Goal: Information Seeking & Learning: Learn about a topic

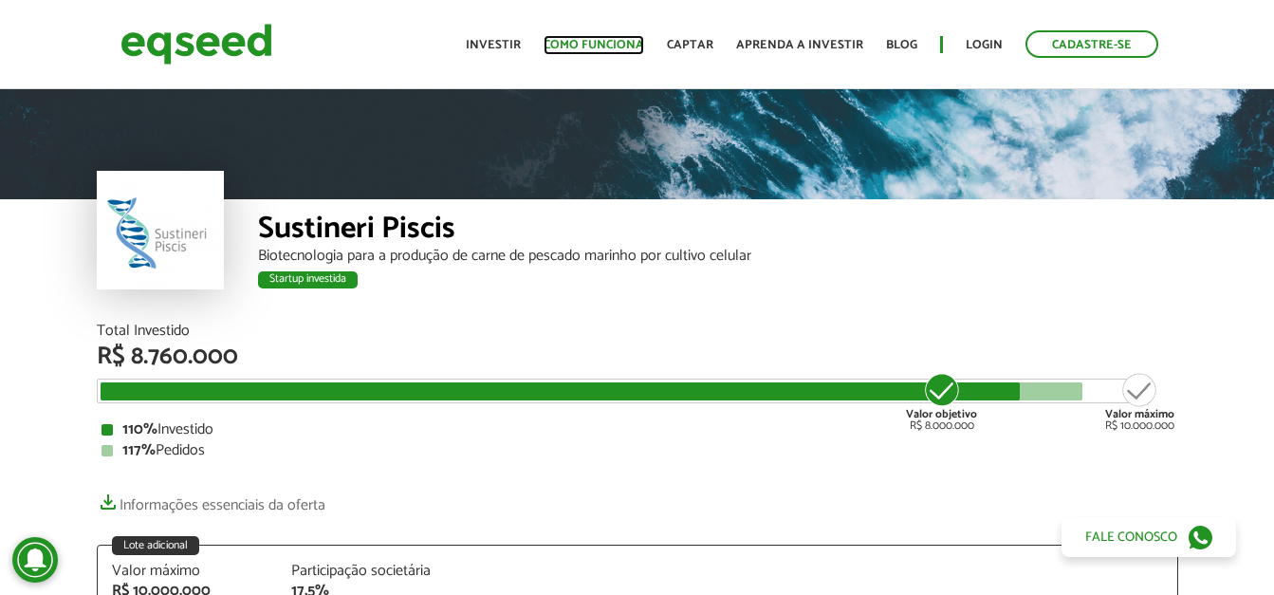
click at [588, 40] on link "Como funciona" at bounding box center [594, 45] width 101 height 12
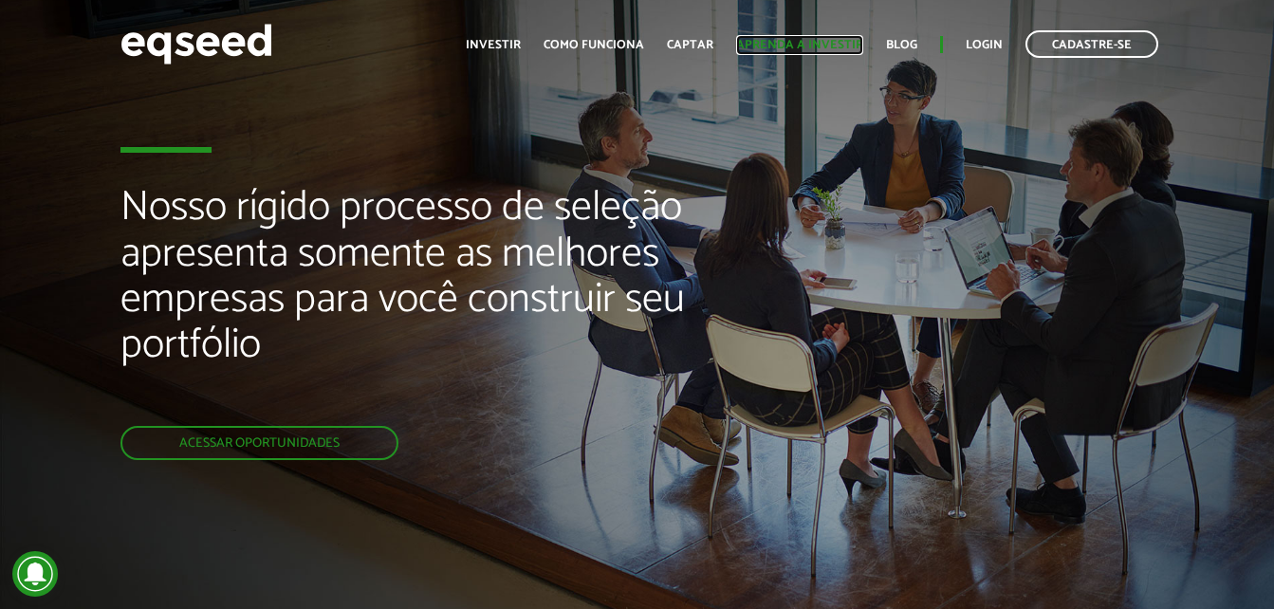
click at [805, 47] on link "Aprenda a investir" at bounding box center [799, 45] width 127 height 12
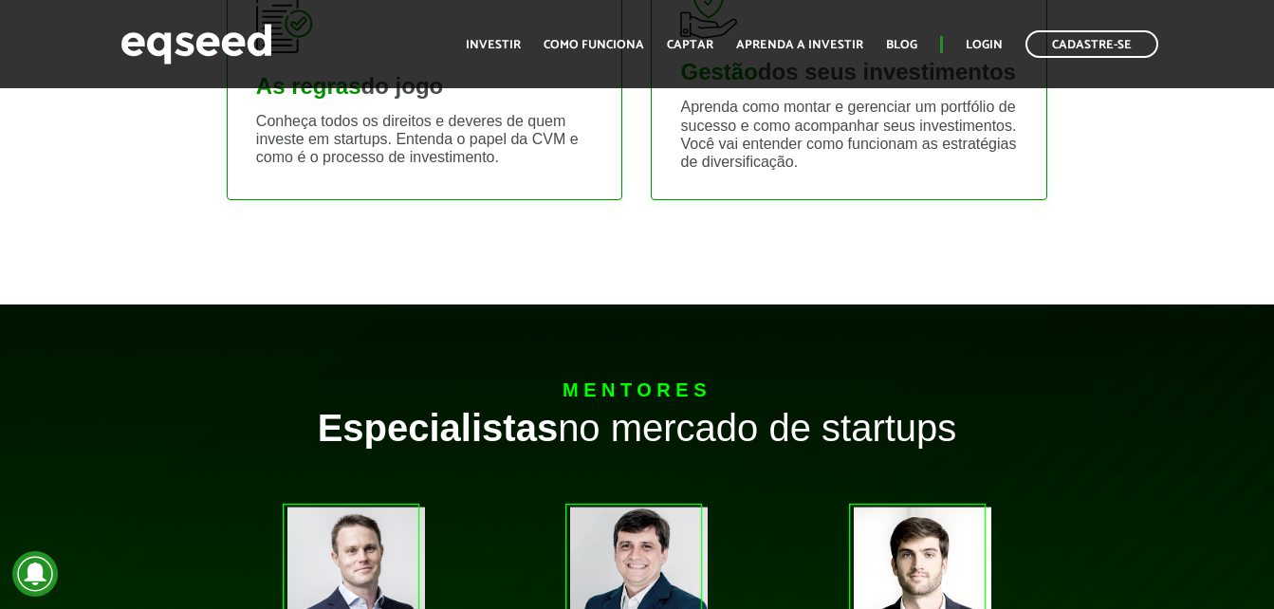
scroll to position [1328, 0]
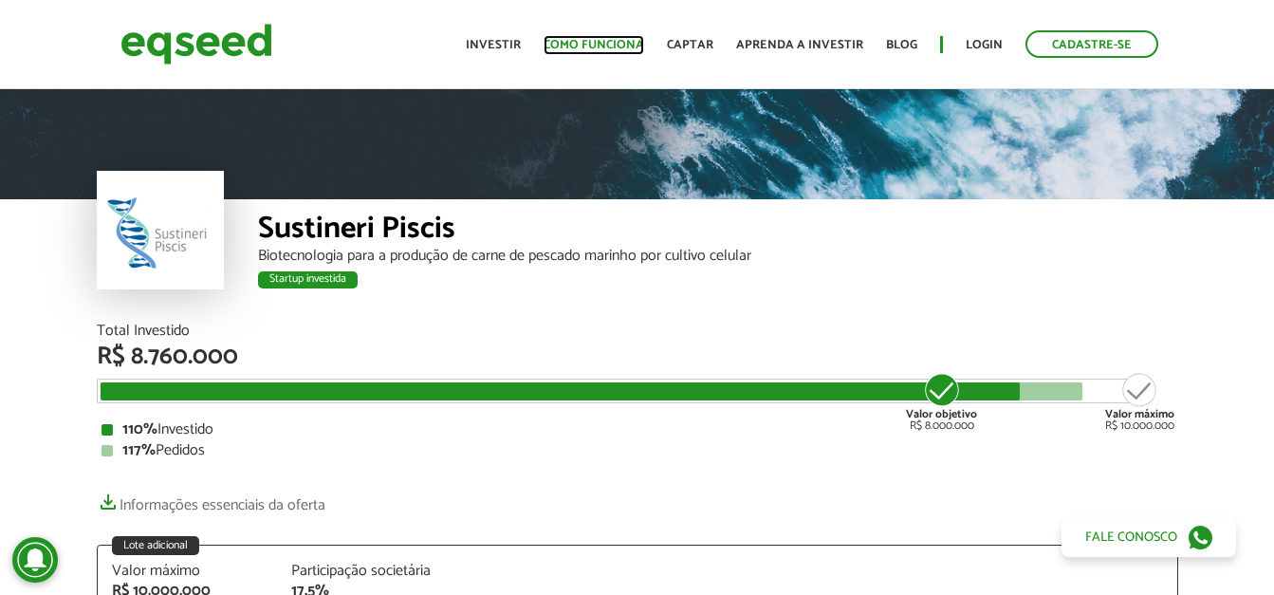
click at [623, 45] on link "Como funciona" at bounding box center [594, 45] width 101 height 12
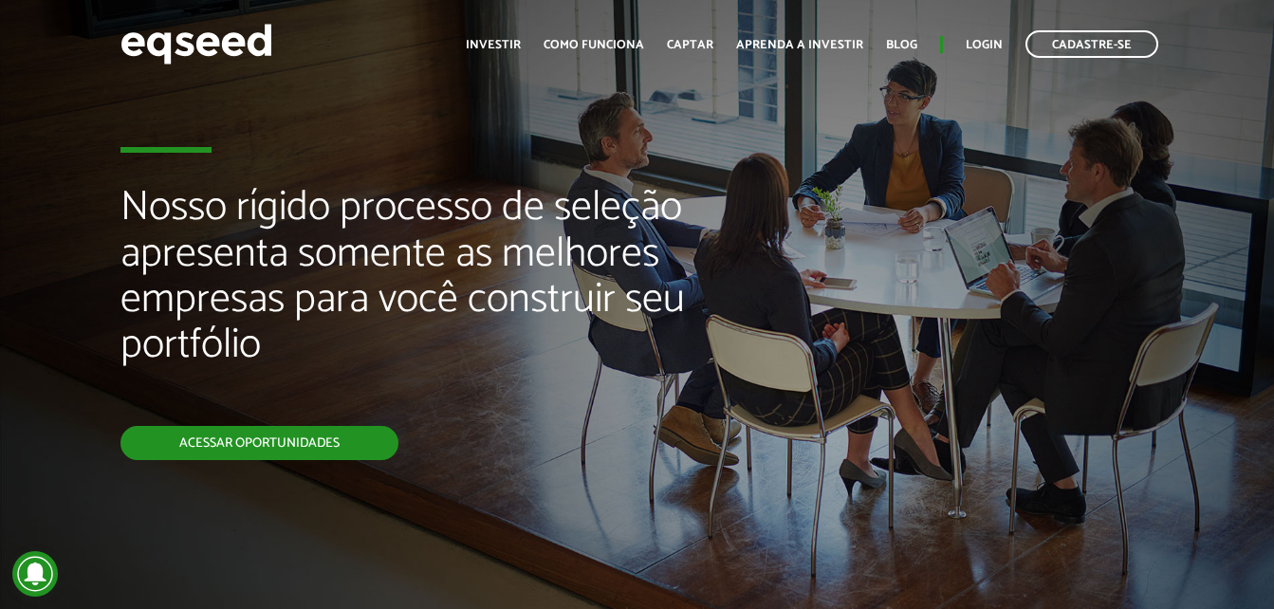
click at [280, 437] on link "Acessar oportunidades" at bounding box center [259, 443] width 278 height 34
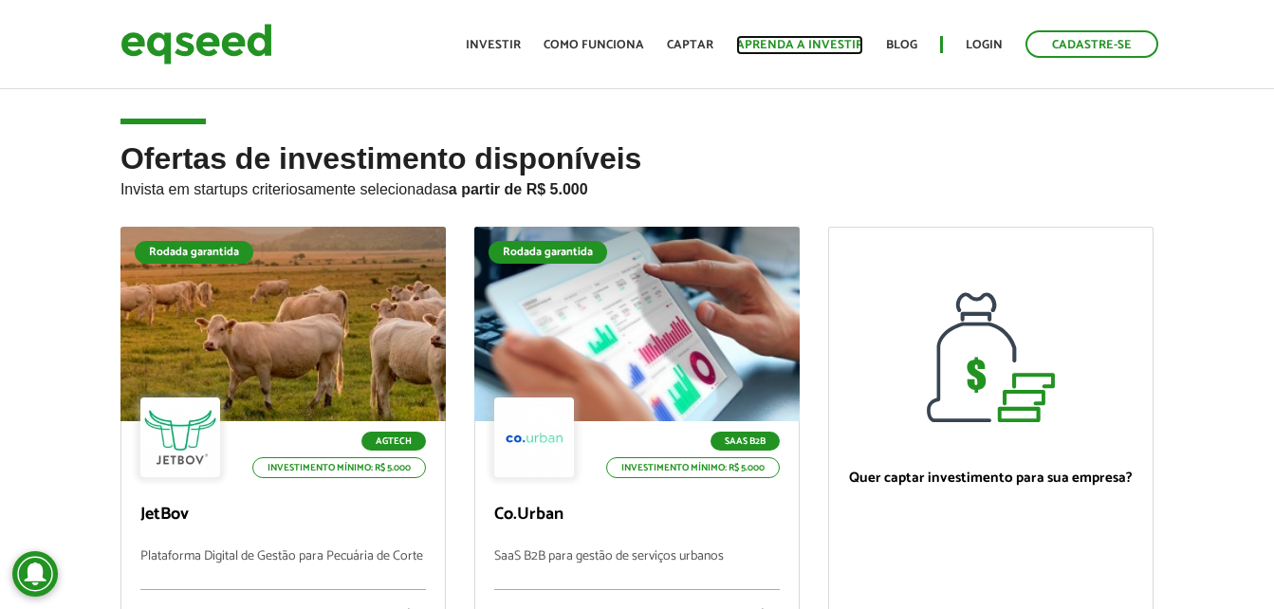
click at [791, 49] on link "Aprenda a investir" at bounding box center [799, 45] width 127 height 12
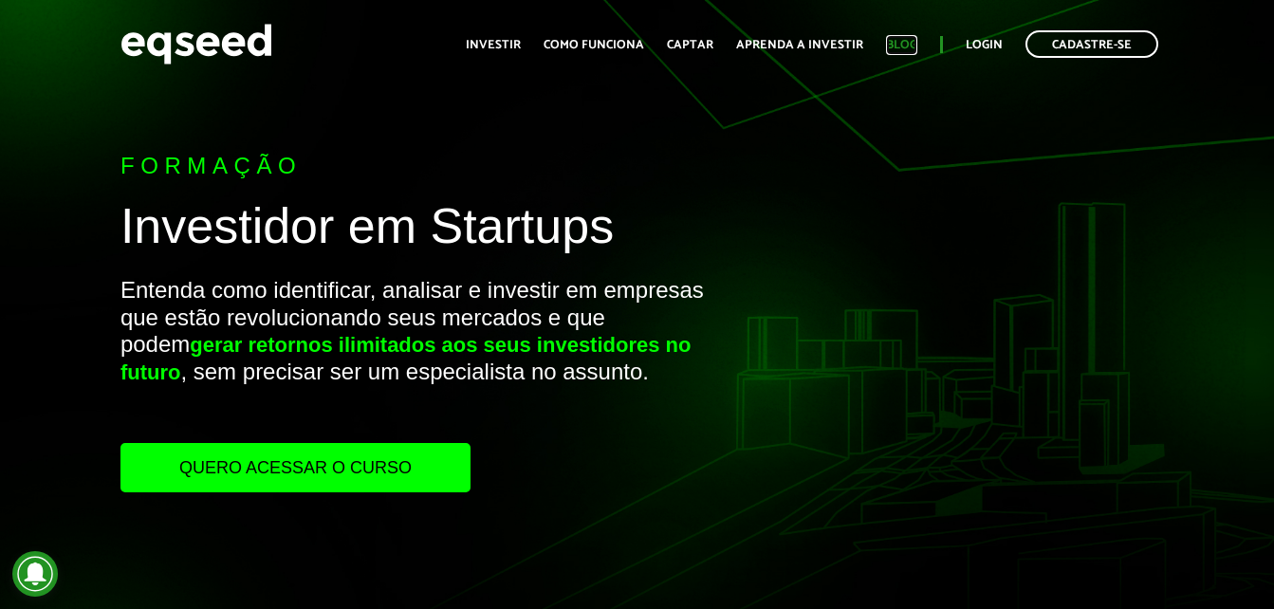
click at [898, 46] on link "Blog" at bounding box center [901, 45] width 31 height 12
